Goal: Transaction & Acquisition: Purchase product/service

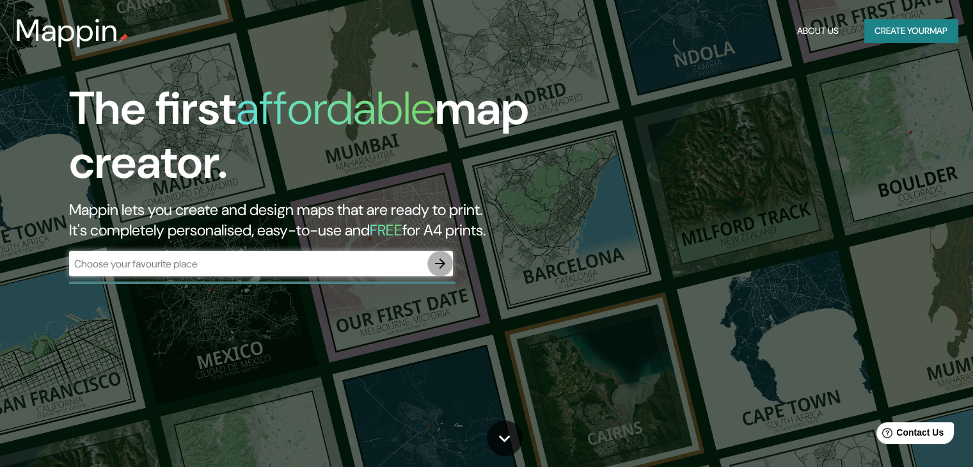
click at [430, 269] on button "button" at bounding box center [440, 264] width 26 height 26
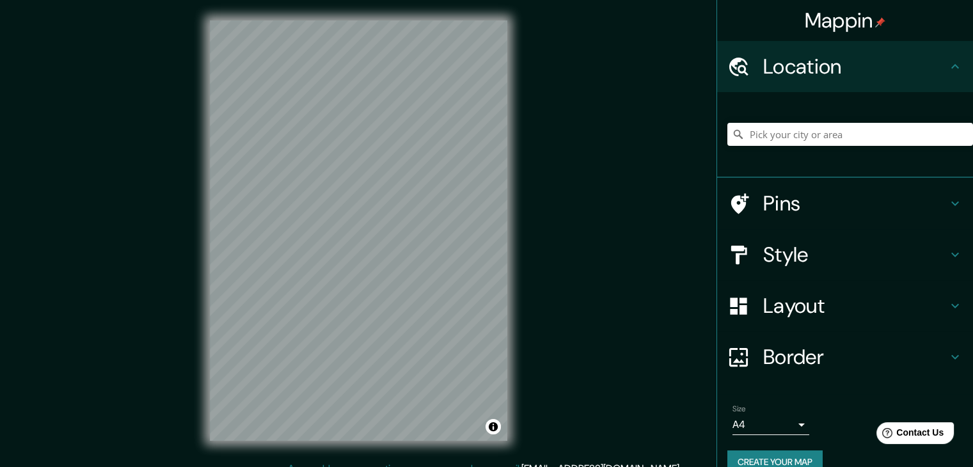
click at [886, 239] on div "Style" at bounding box center [845, 254] width 256 height 51
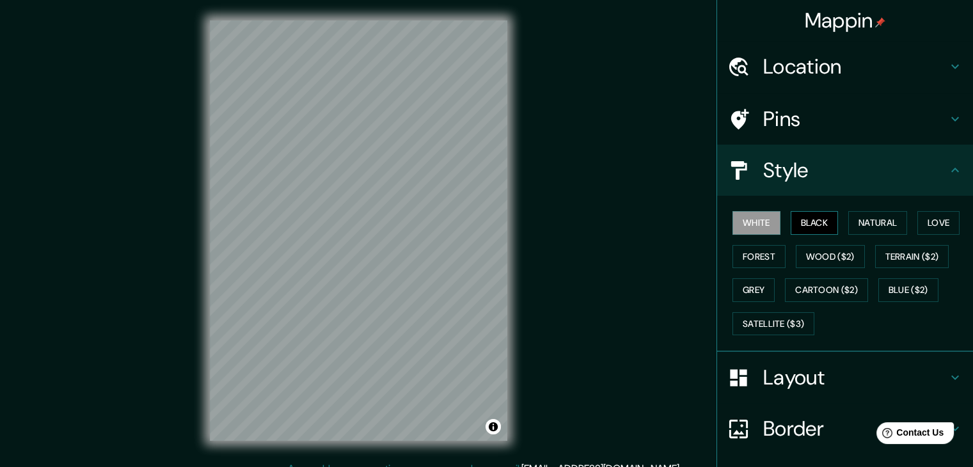
click at [824, 223] on button "Black" at bounding box center [814, 223] width 48 height 24
click at [854, 226] on button "Natural" at bounding box center [877, 223] width 59 height 24
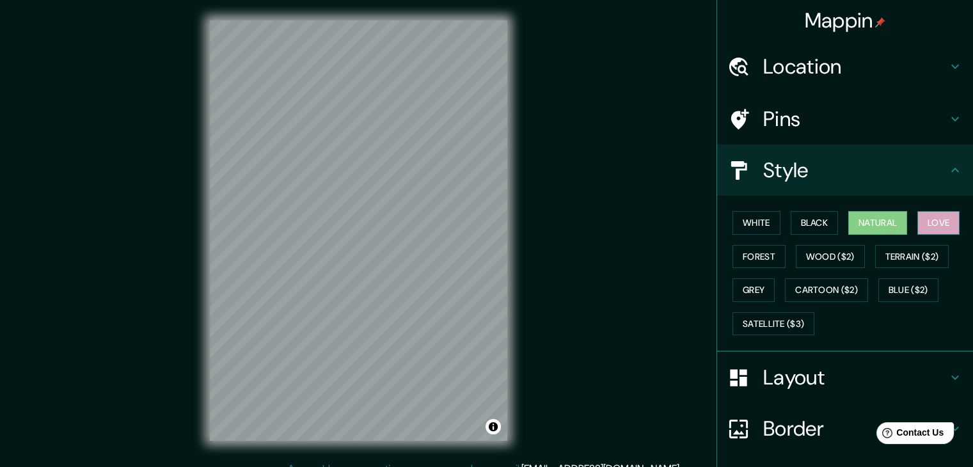
click at [923, 220] on button "Love" at bounding box center [938, 223] width 42 height 24
click at [760, 263] on button "Forest" at bounding box center [758, 257] width 53 height 24
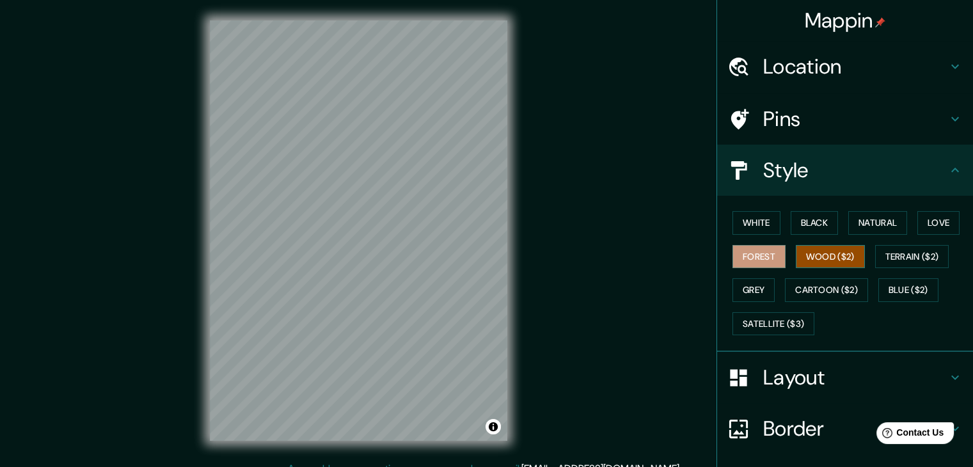
click at [808, 246] on button "Wood ($2)" at bounding box center [830, 257] width 69 height 24
click at [890, 250] on button "Terrain ($2)" at bounding box center [912, 257] width 74 height 24
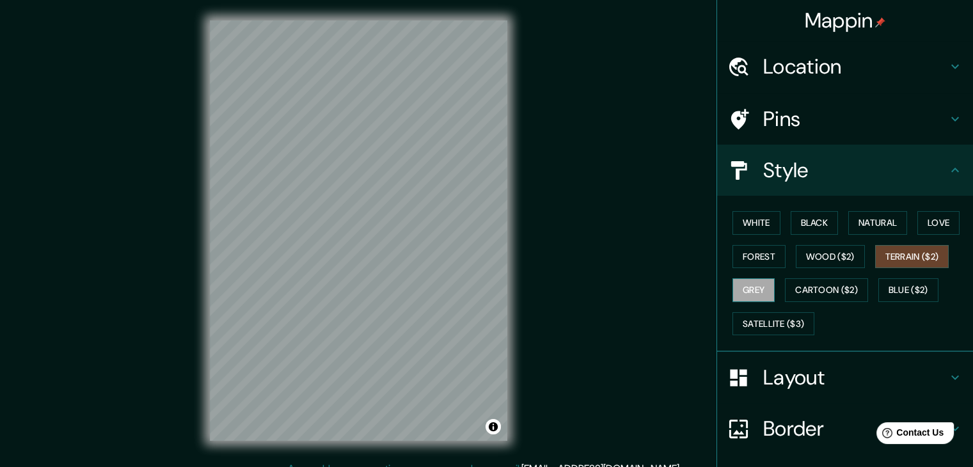
click at [752, 283] on button "Grey" at bounding box center [753, 290] width 42 height 24
click at [778, 218] on div "White Black Natural Love Forest Wood ($2) Terrain ($2) Grey Cartoon ($2) Blue (…" at bounding box center [850, 273] width 246 height 134
click at [792, 220] on button "Black" at bounding box center [814, 223] width 48 height 24
